Goal: Task Accomplishment & Management: Complete application form

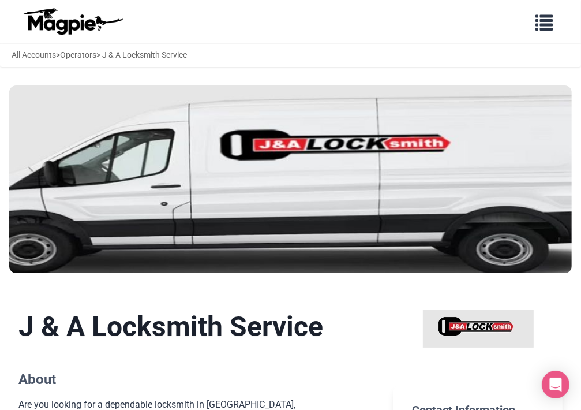
click at [563, 19] on div "Problems we solve Products Content Management and Distribution Magpie for Resel…" at bounding box center [290, 21] width 563 height 33
click at [54, 28] on img at bounding box center [73, 22] width 104 height 28
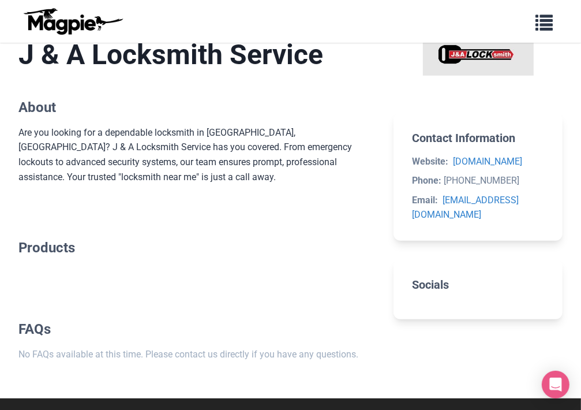
scroll to position [309, 0]
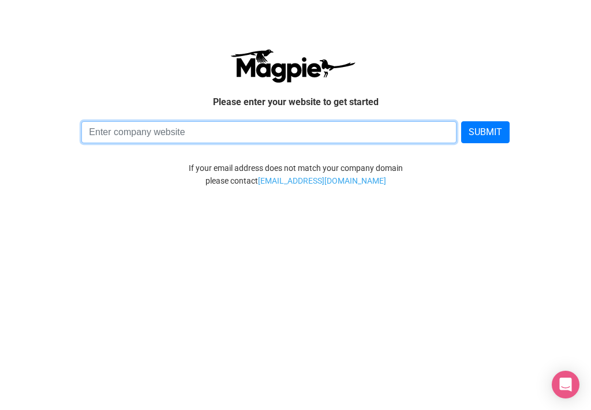
paste input "[URL][DOMAIN_NAME]"
type input "[URL][DOMAIN_NAME]"
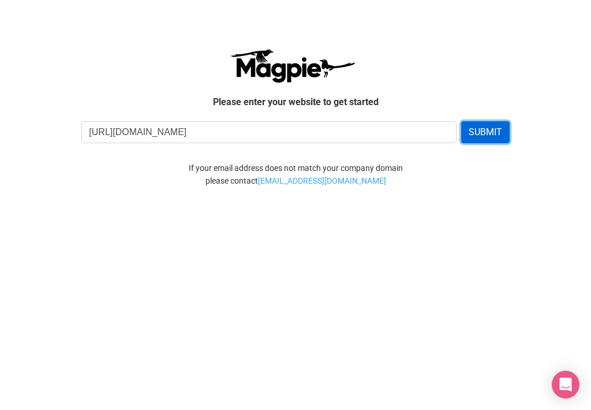
click at [482, 128] on button "SUBMIT" at bounding box center [485, 132] width 48 height 22
